Goal: Feedback & Contribution: Submit feedback/report problem

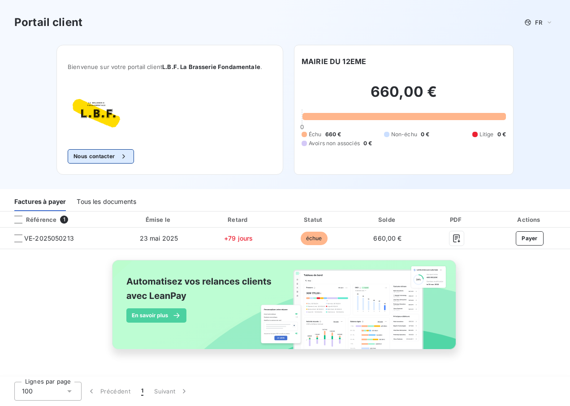
click at [103, 156] on button "Nous contacter" at bounding box center [101, 156] width 66 height 14
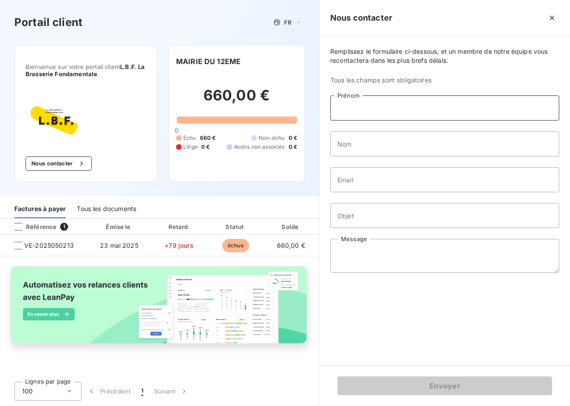
click at [371, 106] on input "Prénom" at bounding box center [444, 107] width 229 height 25
drag, startPoint x: 368, startPoint y: 105, endPoint x: 324, endPoint y: 107, distance: 43.9
click at [324, 107] on div "Remplissez le formulaire ci-dessous, et un membre de notre équipe vous recontac…" at bounding box center [444, 200] width 250 height 329
type input "Hadj"
click at [361, 147] on input "Nom" at bounding box center [444, 143] width 229 height 25
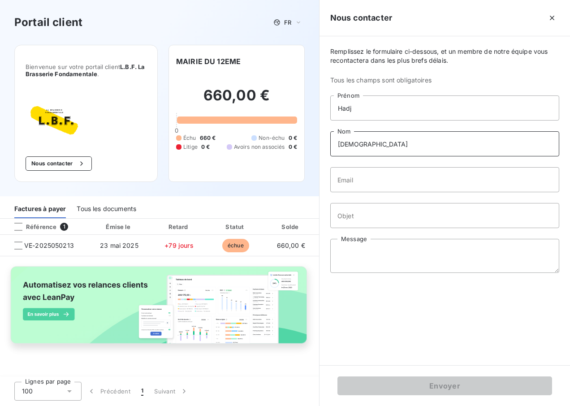
type input "[DEMOGRAPHIC_DATA]"
click at [376, 183] on input "Email" at bounding box center [444, 179] width 229 height 25
type input "[EMAIL_ADDRESS][DOMAIN_NAME]"
click at [373, 220] on input "Objet" at bounding box center [444, 215] width 229 height 25
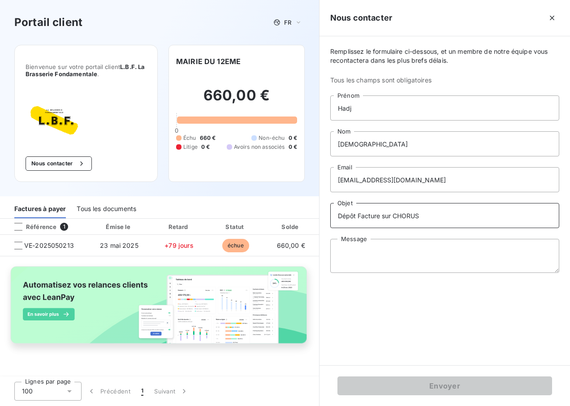
type input "Dépôt Facture sur CHORUS"
click at [366, 252] on textarea "Message" at bounding box center [444, 256] width 229 height 34
click at [399, 244] on textarea "Message" at bounding box center [444, 256] width 229 height 34
paste textarea "Bonjour Merci d’intégrer votre facture sur le portail CHORUS afin que nous puis…"
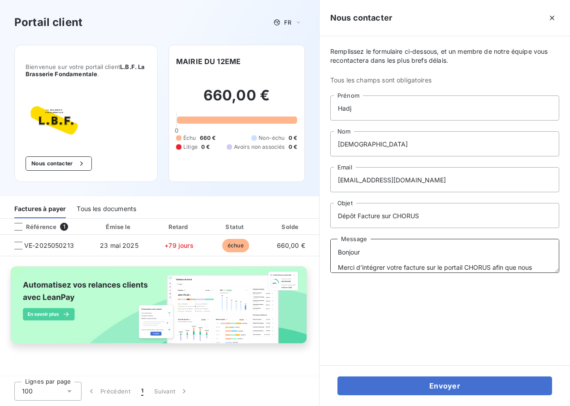
scroll to position [37, 0]
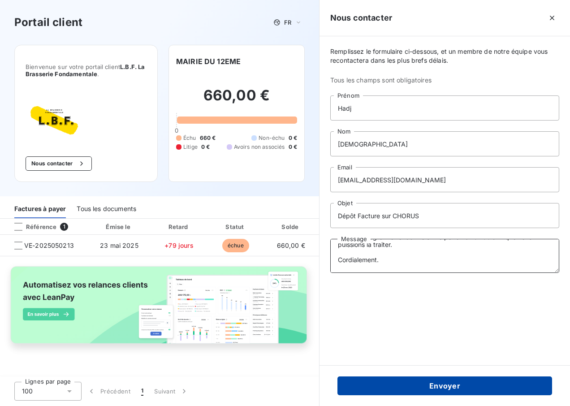
type textarea "Bonjour Merci d’intégrer votre facture sur le portail CHORUS afin que nous puis…"
click at [437, 384] on button "Envoyer" at bounding box center [444, 385] width 215 height 19
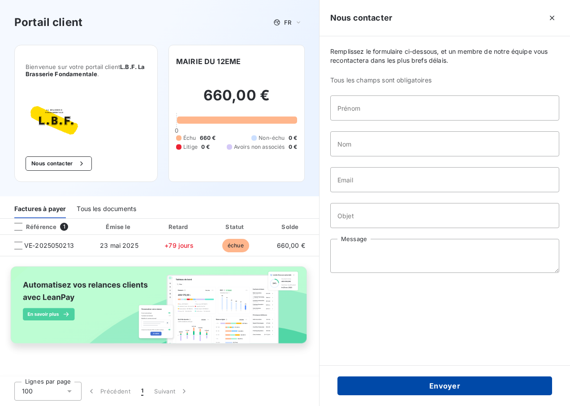
scroll to position [0, 0]
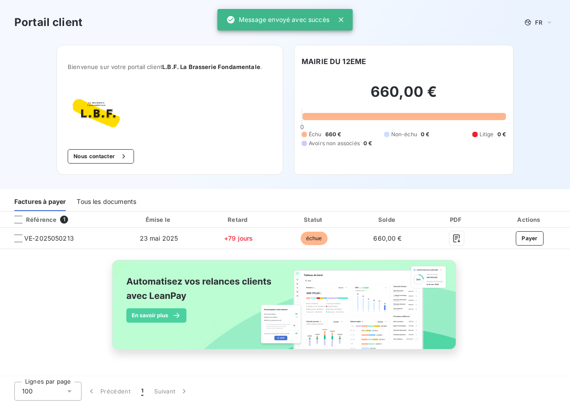
click at [343, 18] on icon at bounding box center [341, 19] width 4 height 4
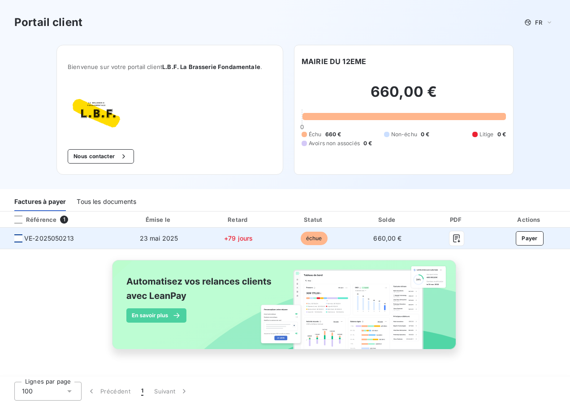
click at [17, 238] on div at bounding box center [18, 238] width 8 height 8
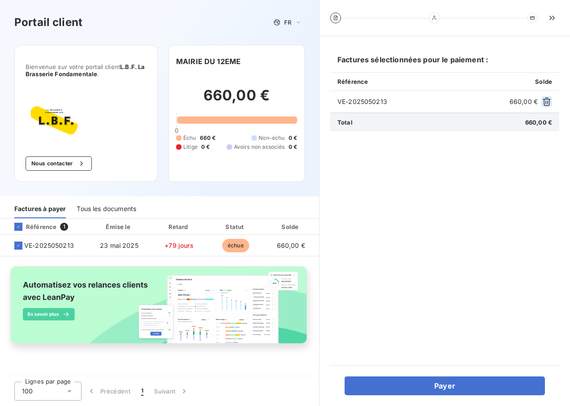
click at [548, 101] on icon "button" at bounding box center [546, 101] width 9 height 9
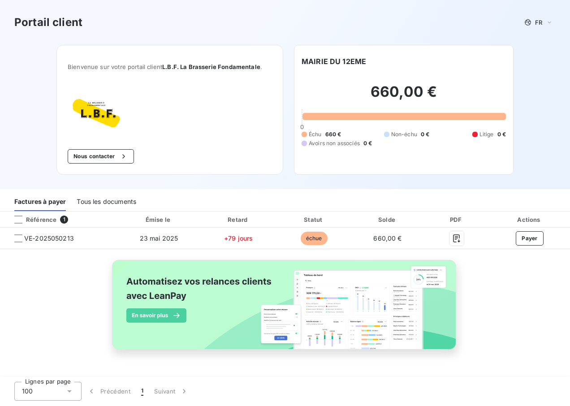
click at [48, 219] on div "Référence" at bounding box center [31, 219] width 49 height 8
click at [17, 219] on div at bounding box center [18, 219] width 8 height 8
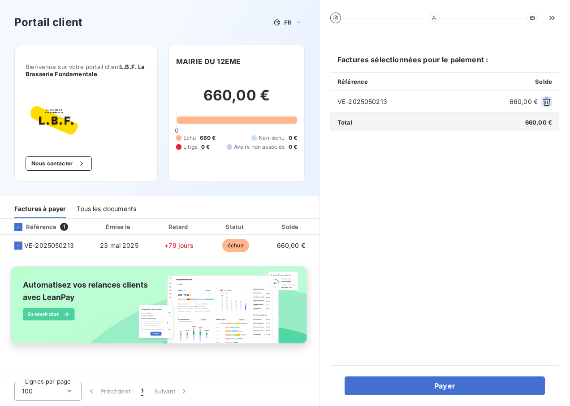
click at [546, 99] on icon "button" at bounding box center [546, 101] width 9 height 9
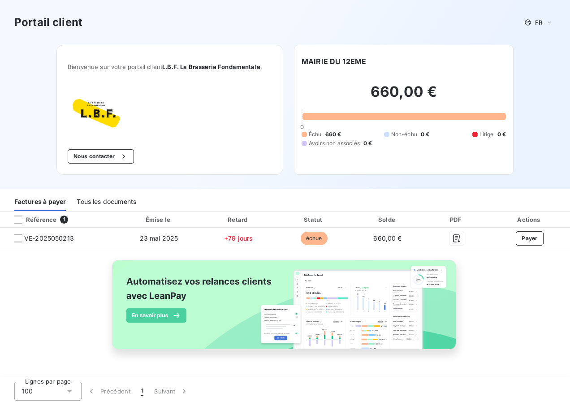
click at [533, 215] on div "Actions" at bounding box center [529, 219] width 77 height 9
click at [95, 152] on button "Nous contacter" at bounding box center [101, 156] width 66 height 14
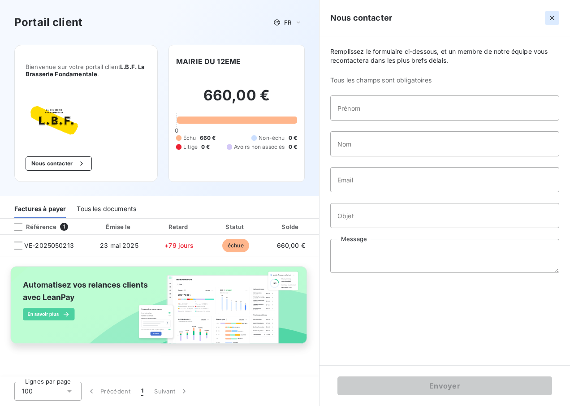
click at [552, 17] on icon "button" at bounding box center [551, 17] width 9 height 9
